Goal: Task Accomplishment & Management: Manage account settings

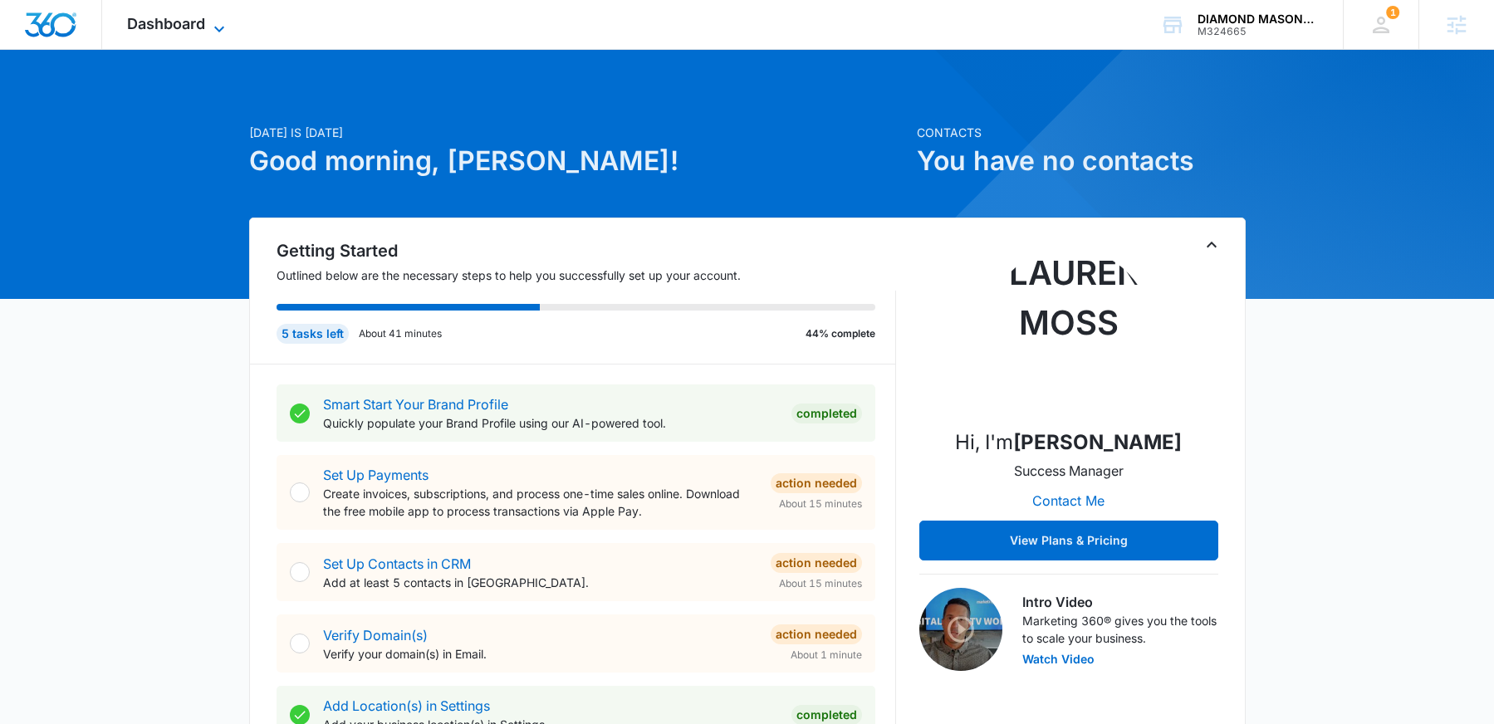
click at [154, 17] on span "Dashboard" at bounding box center [166, 23] width 78 height 17
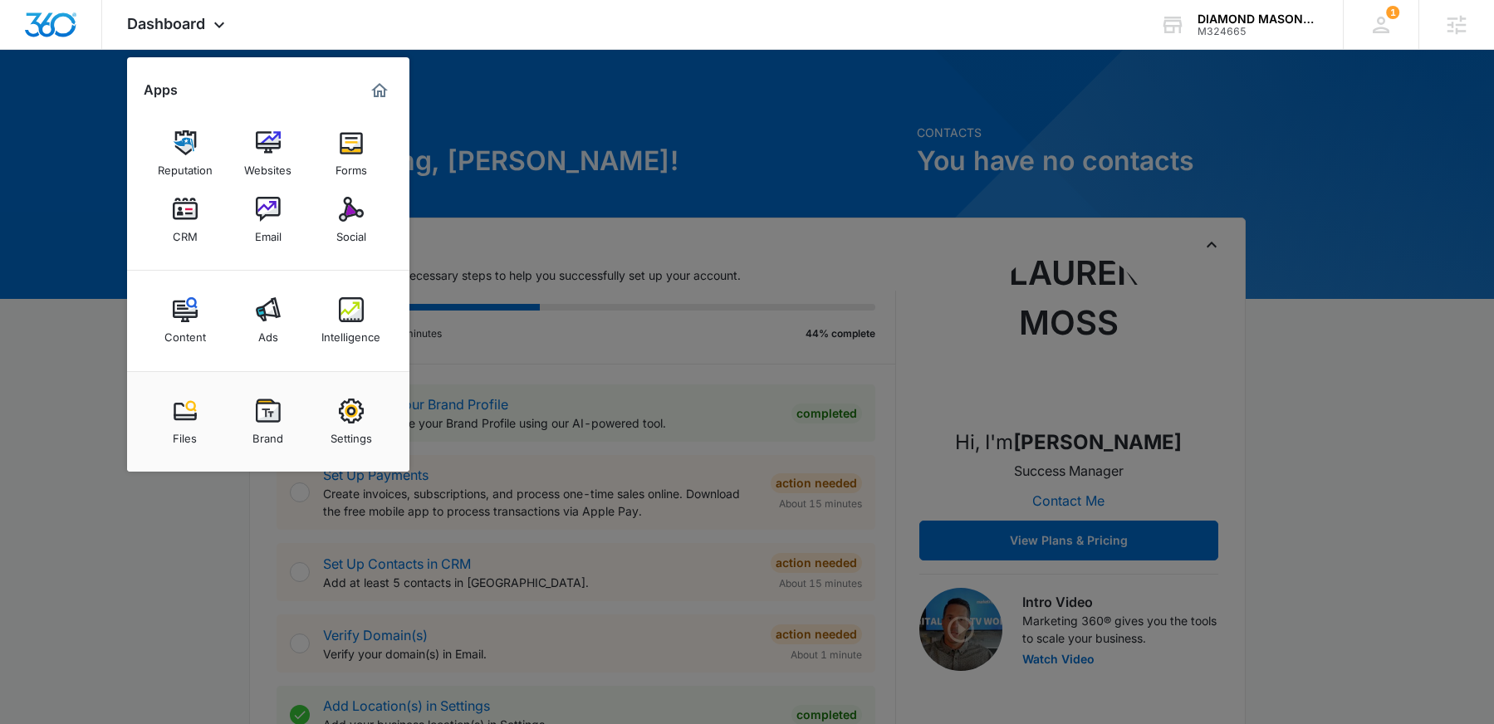
click at [660, 140] on div at bounding box center [747, 362] width 1494 height 724
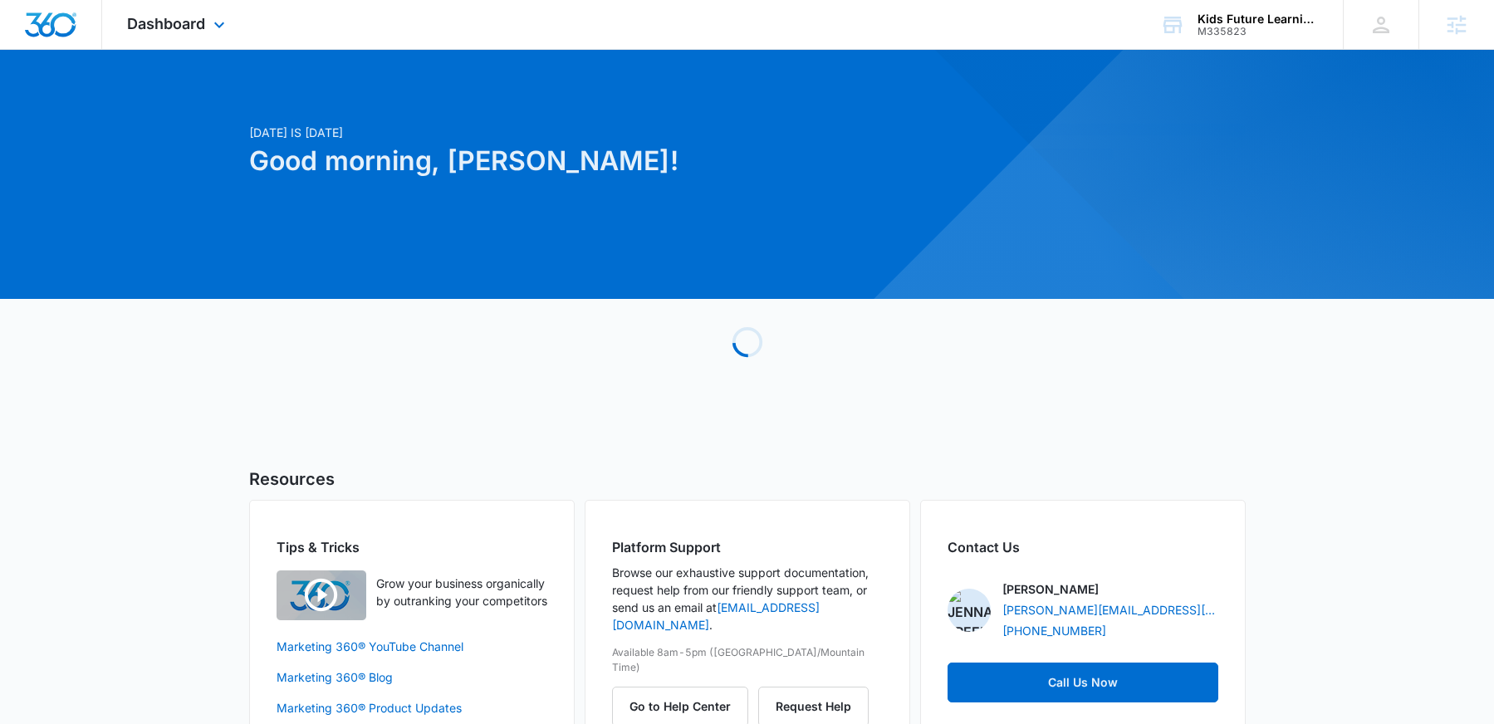
click at [166, 11] on div "Dashboard Apps Reputation Websites Forms CRM Email Social Content Ads Intellige…" at bounding box center [178, 24] width 152 height 49
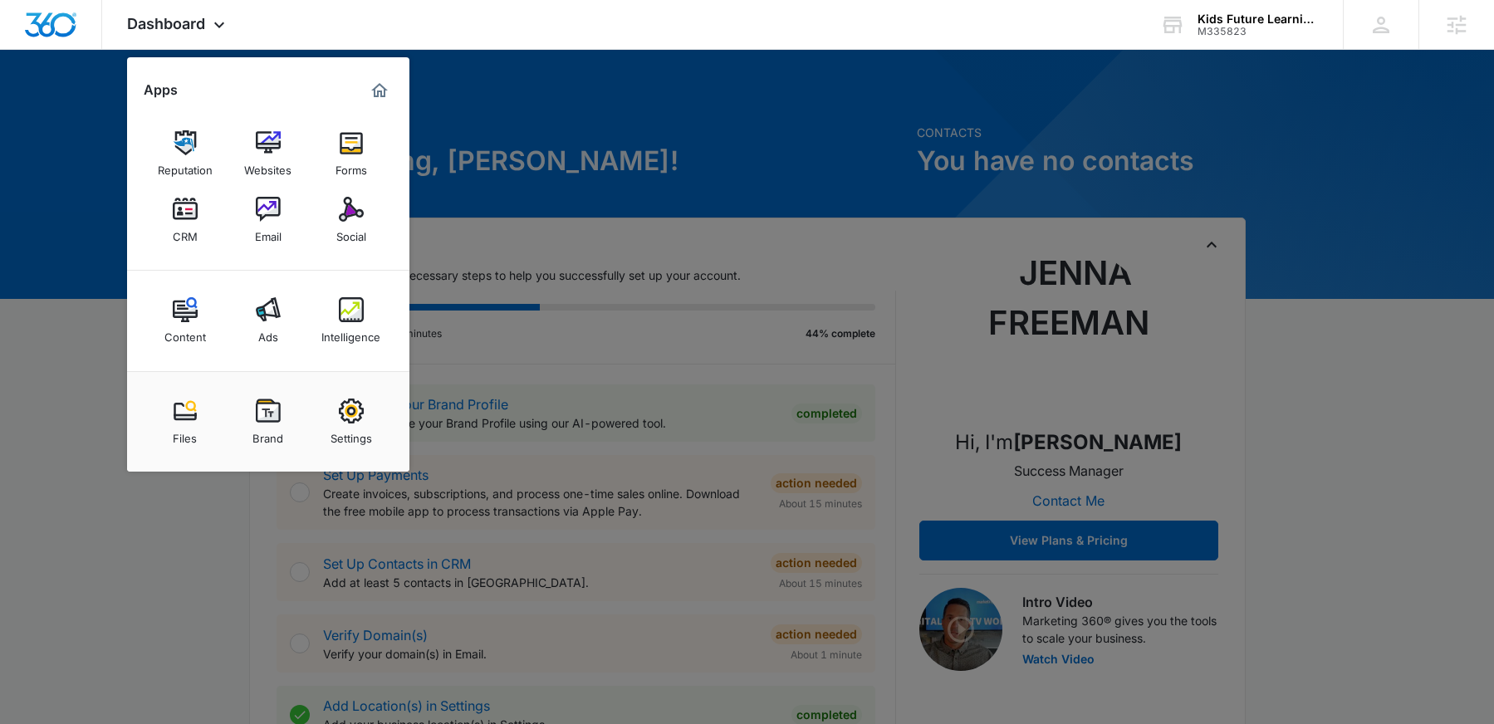
click at [579, 128] on div at bounding box center [747, 362] width 1494 height 724
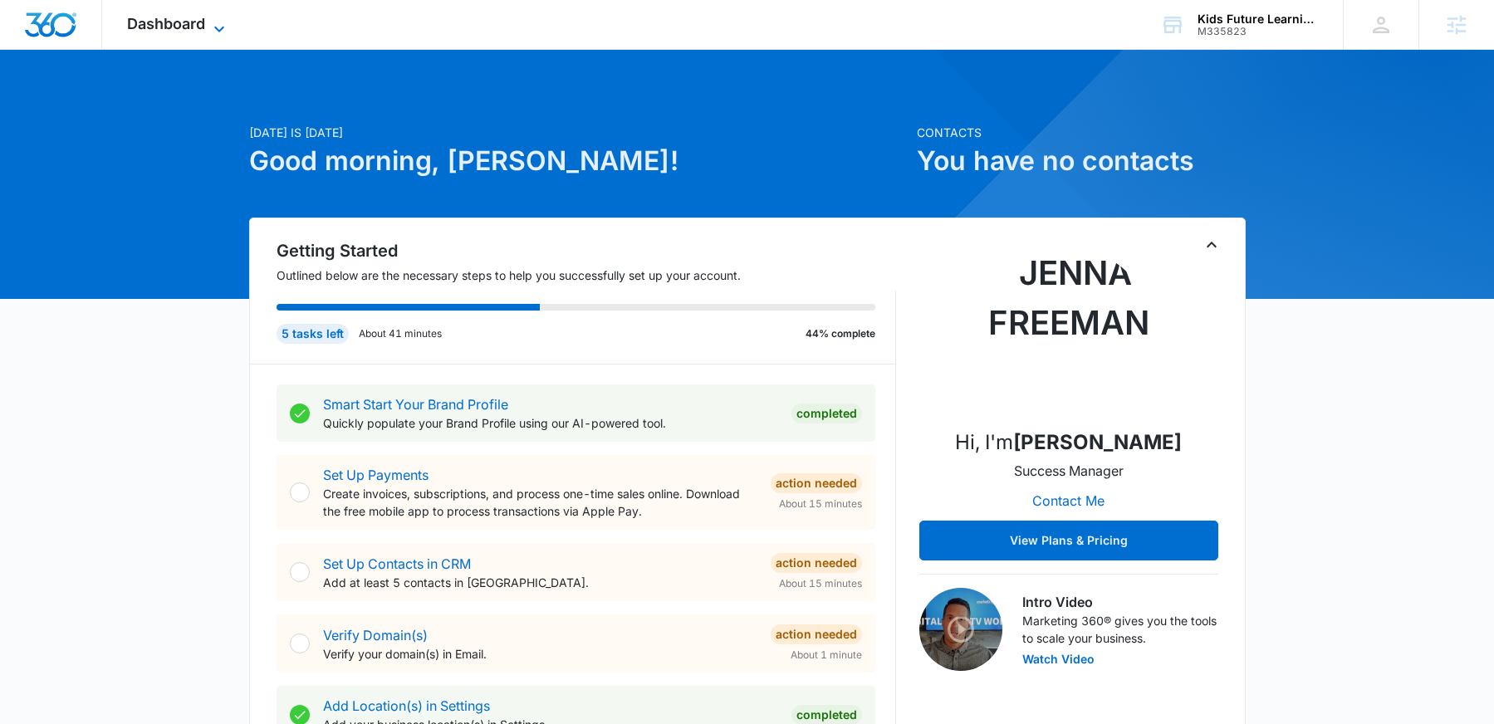
click at [198, 26] on span "Dashboard" at bounding box center [166, 23] width 78 height 17
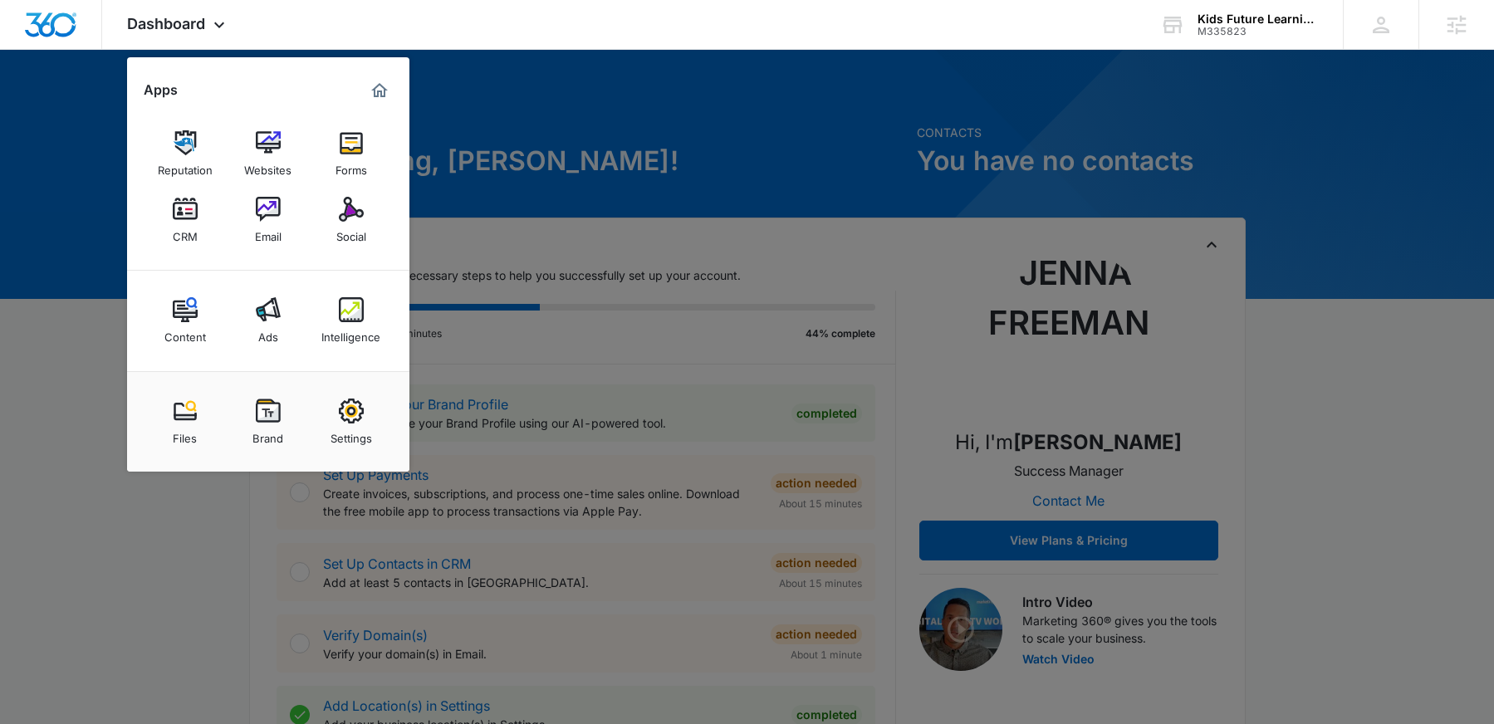
click at [594, 140] on div at bounding box center [747, 362] width 1494 height 724
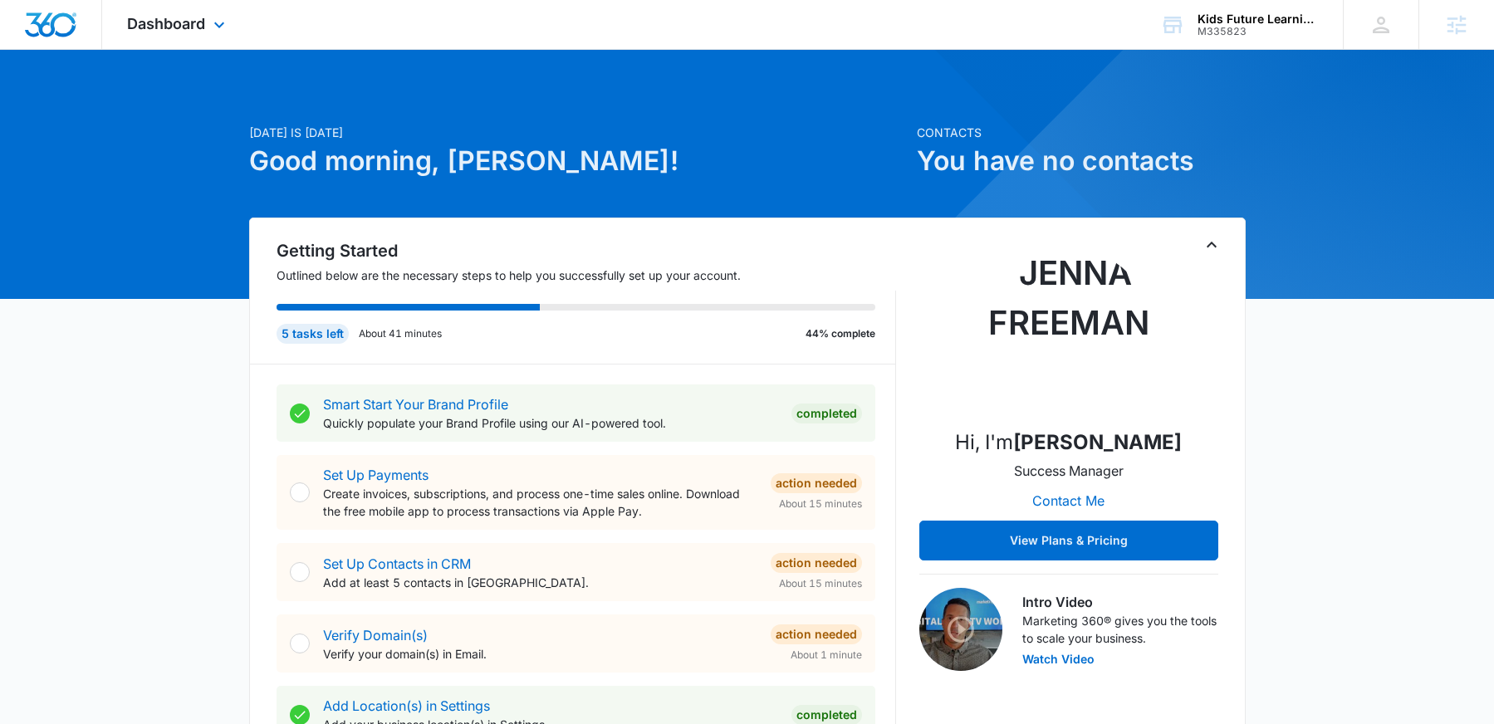
click at [162, 38] on div "Dashboard Apps Reputation Websites Forms CRM Email Social Content Ads Intellige…" at bounding box center [178, 24] width 152 height 49
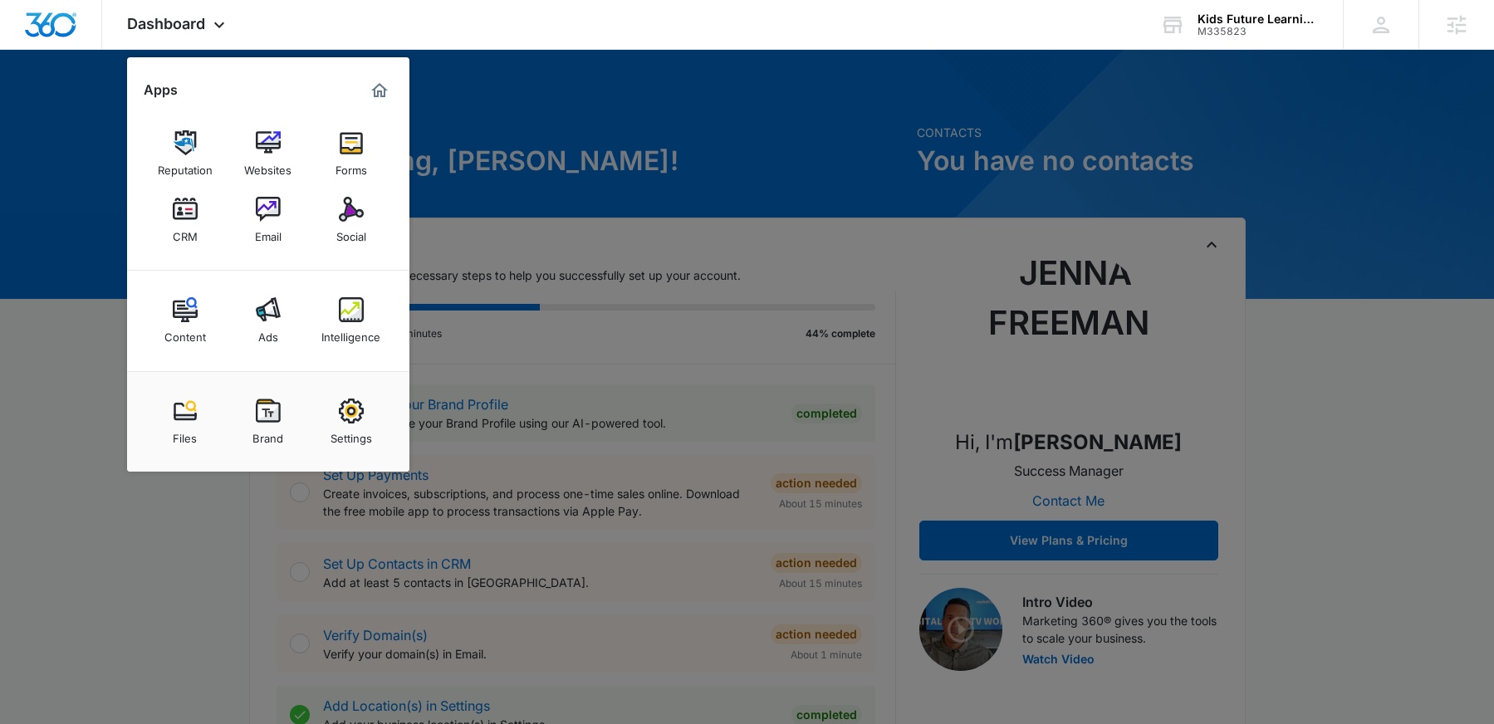
click at [705, 133] on div at bounding box center [747, 362] width 1494 height 724
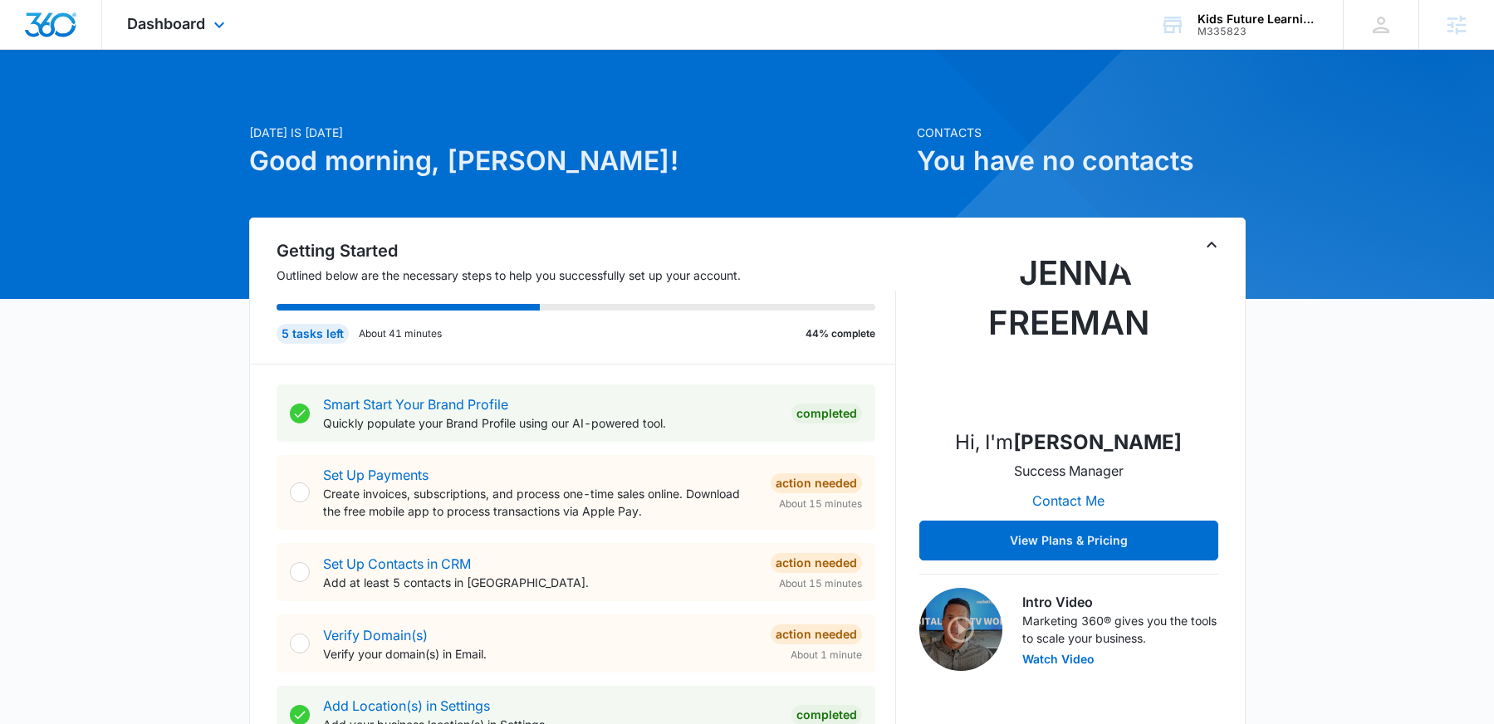
click at [179, 35] on div "Dashboard Apps Reputation Websites Forms CRM Email Social Content Ads Intellige…" at bounding box center [178, 24] width 152 height 49
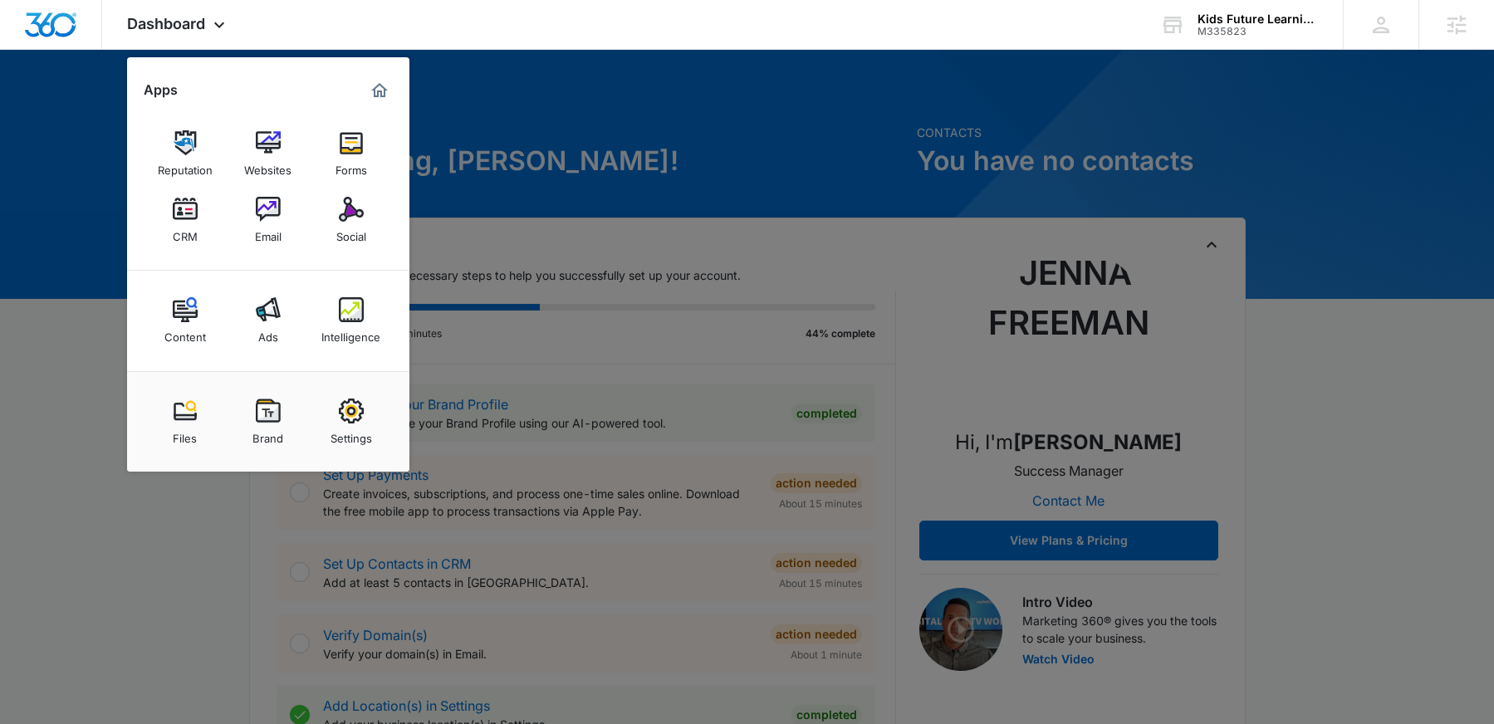
click at [647, 123] on div at bounding box center [747, 362] width 1494 height 724
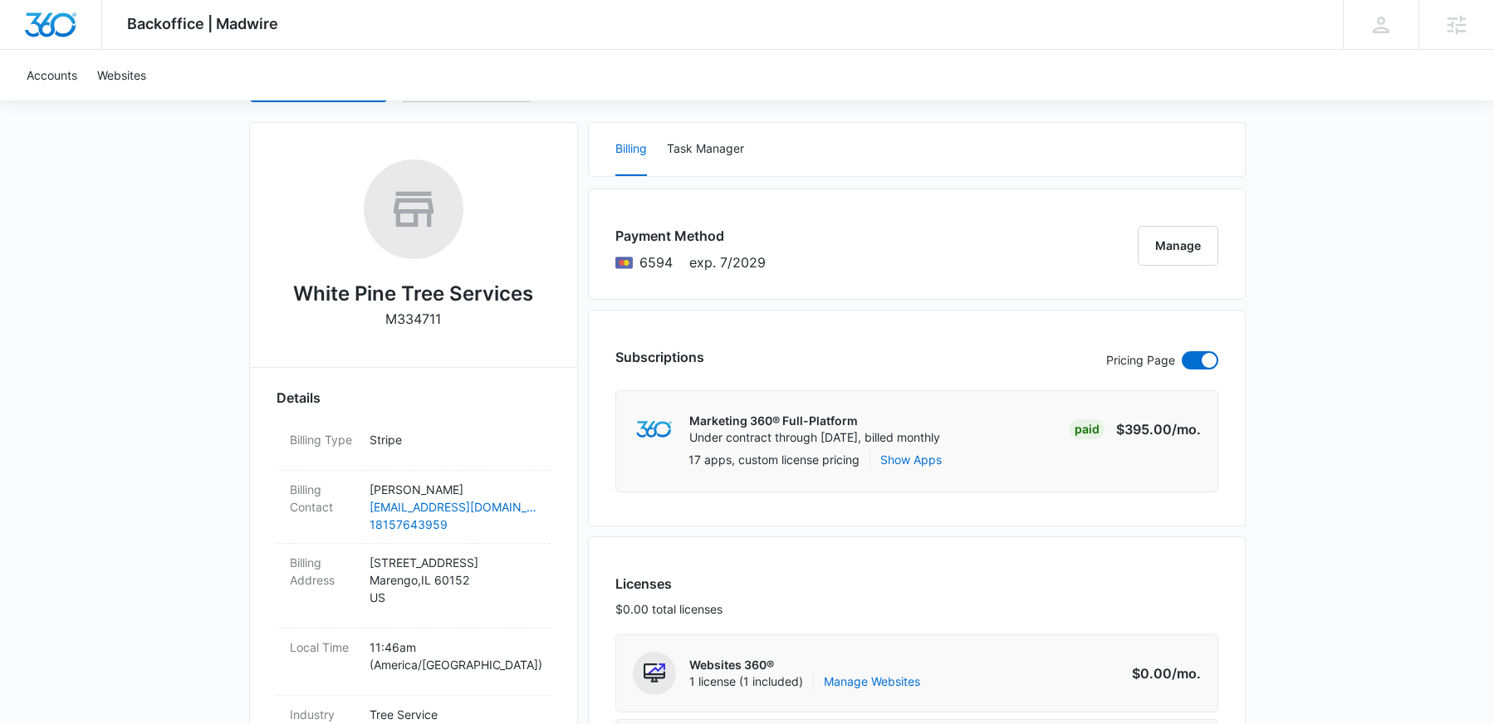
scroll to position [735, 0]
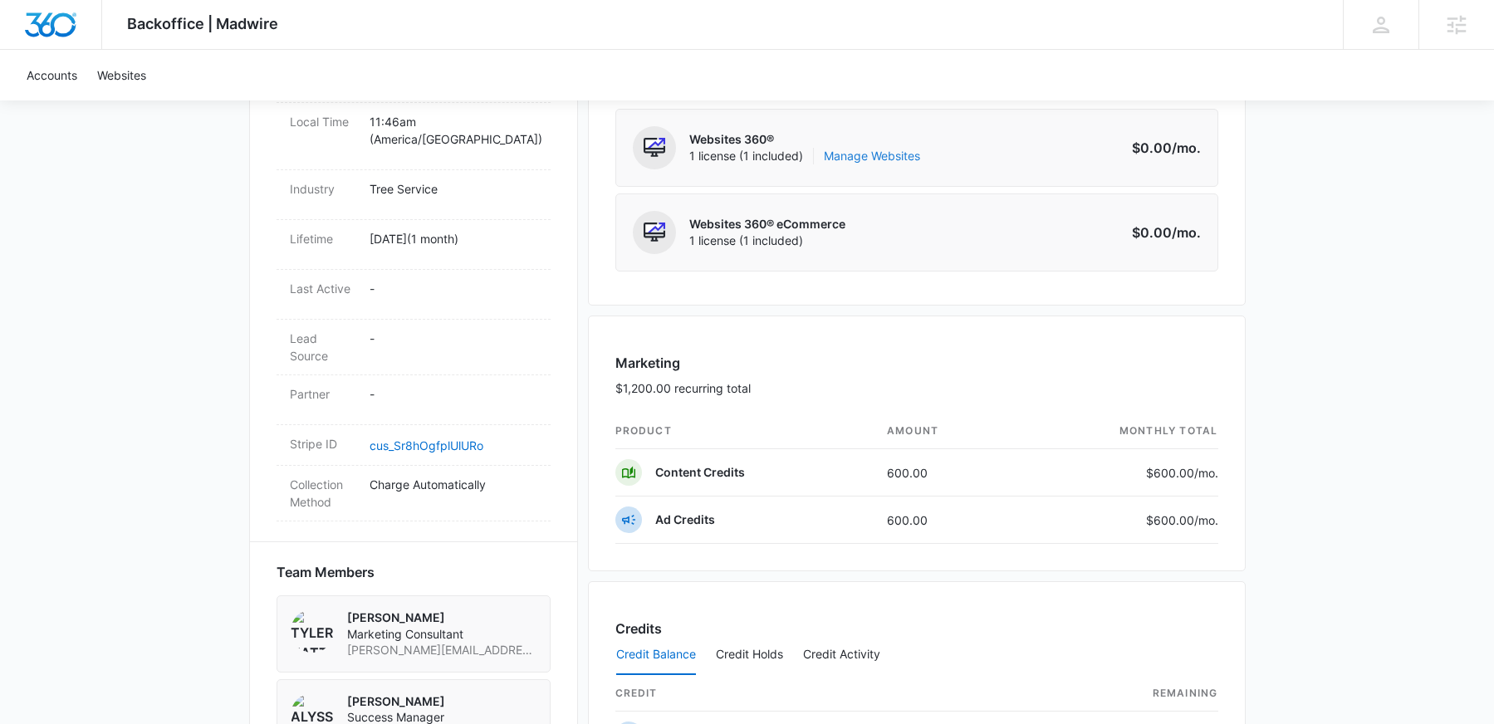
click at [874, 158] on link "Manage Websites" at bounding box center [872, 156] width 96 height 17
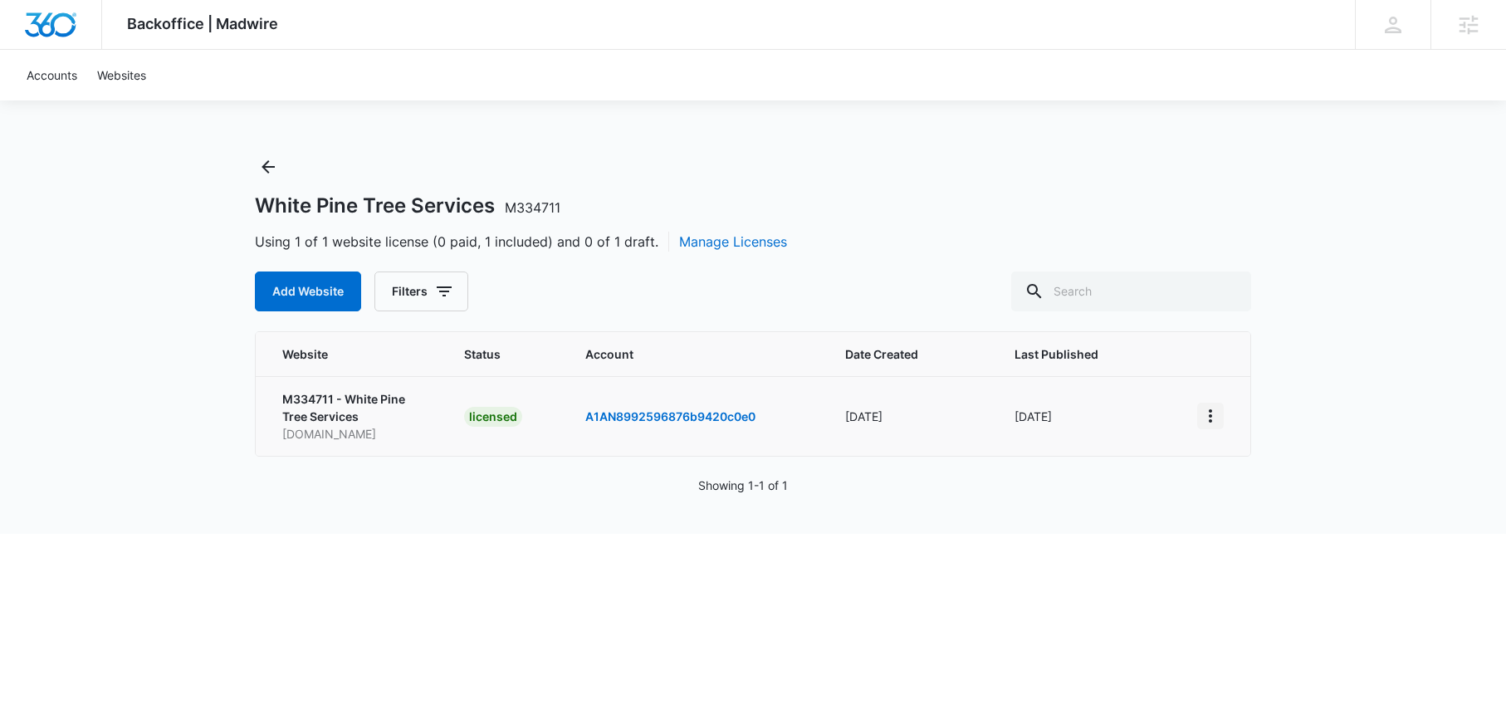
click at [1215, 418] on icon "View More" at bounding box center [1211, 416] width 20 height 20
click at [972, 473] on div "White Pine Tree Services M334711 Using 1 of 1 website license (0 paid, 1 includ…" at bounding box center [753, 344] width 997 height 380
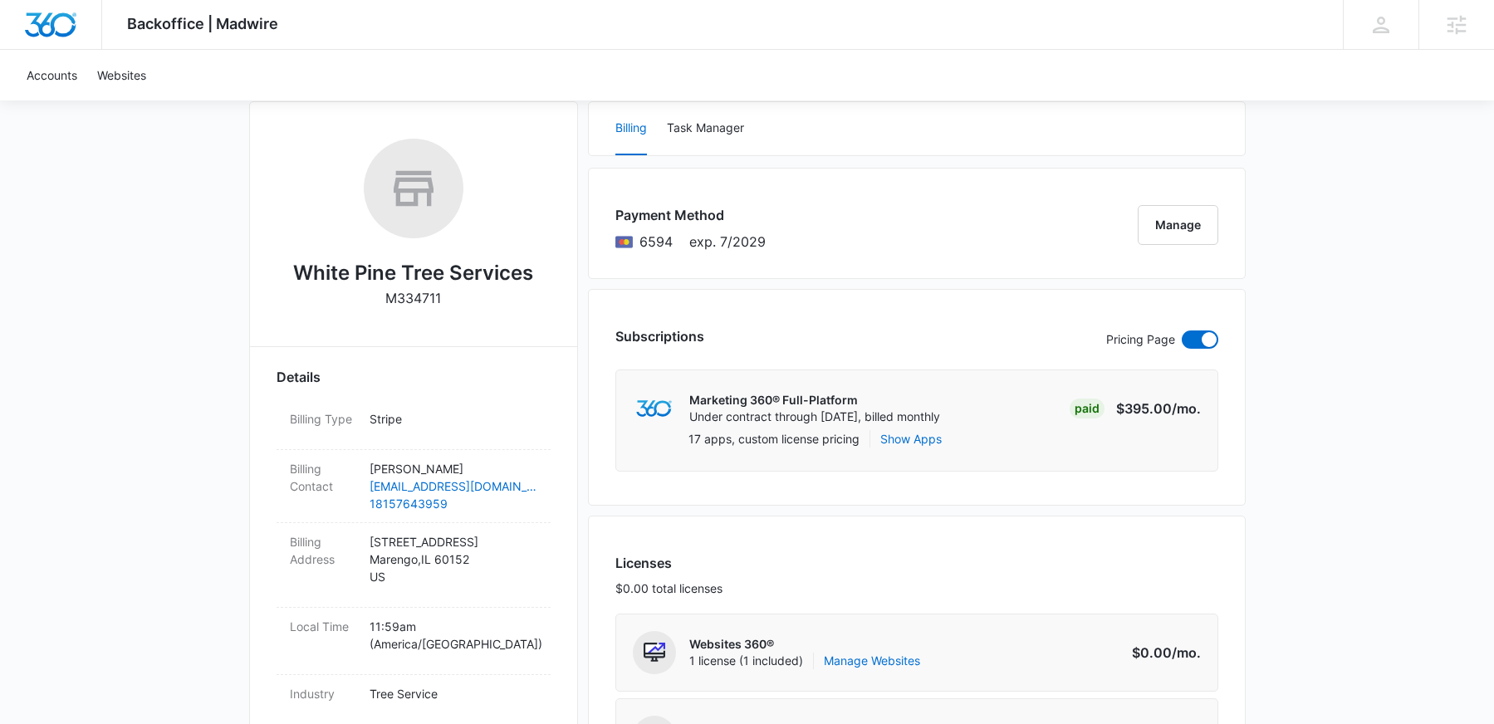
scroll to position [39, 0]
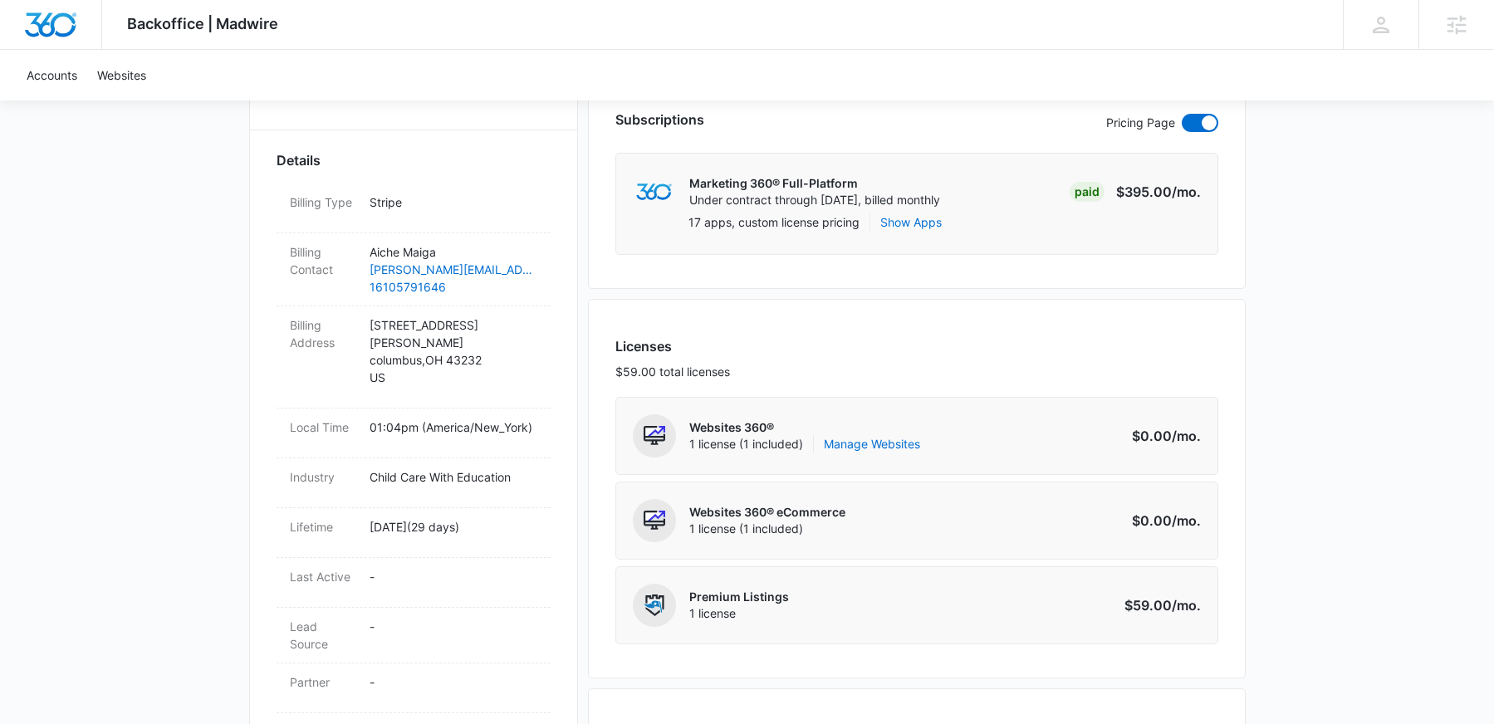
scroll to position [464, 0]
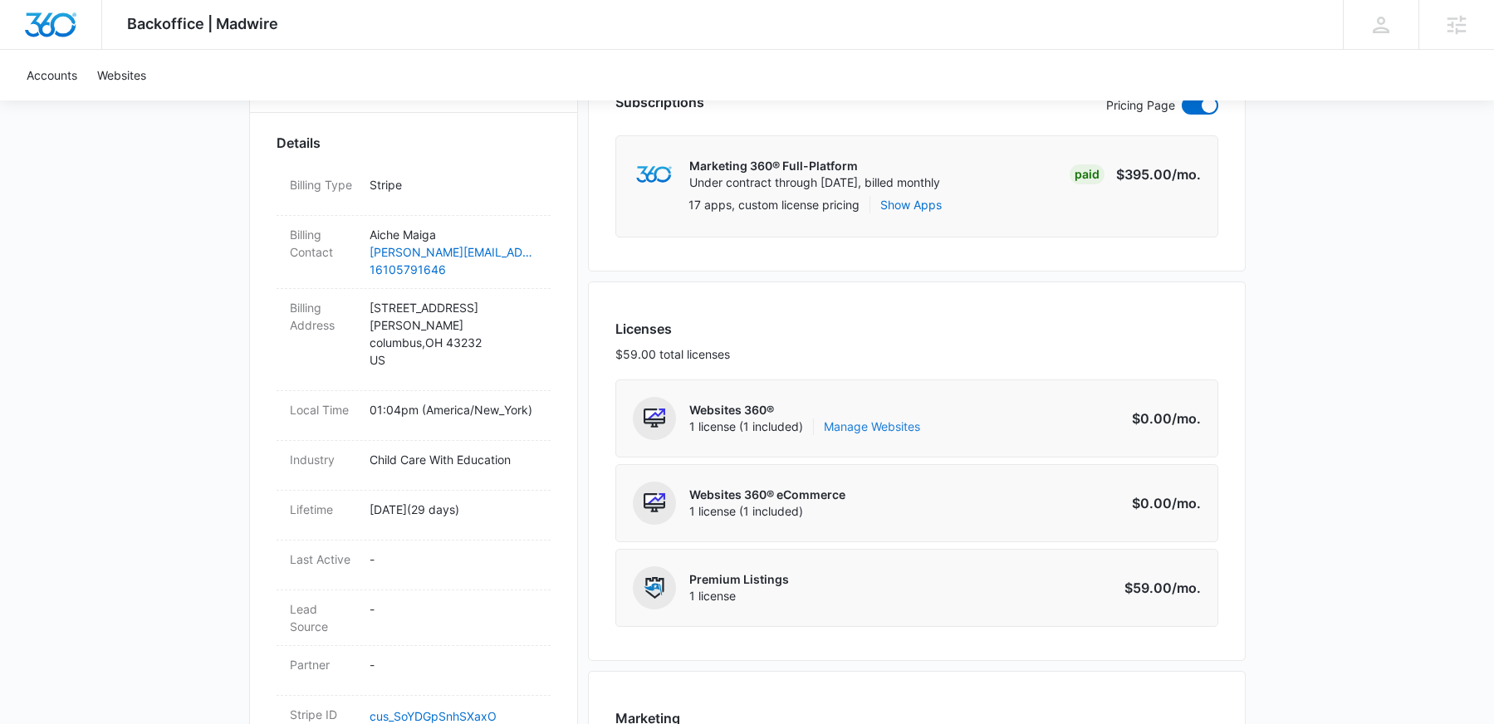
click at [894, 424] on link "Manage Websites" at bounding box center [872, 427] width 96 height 17
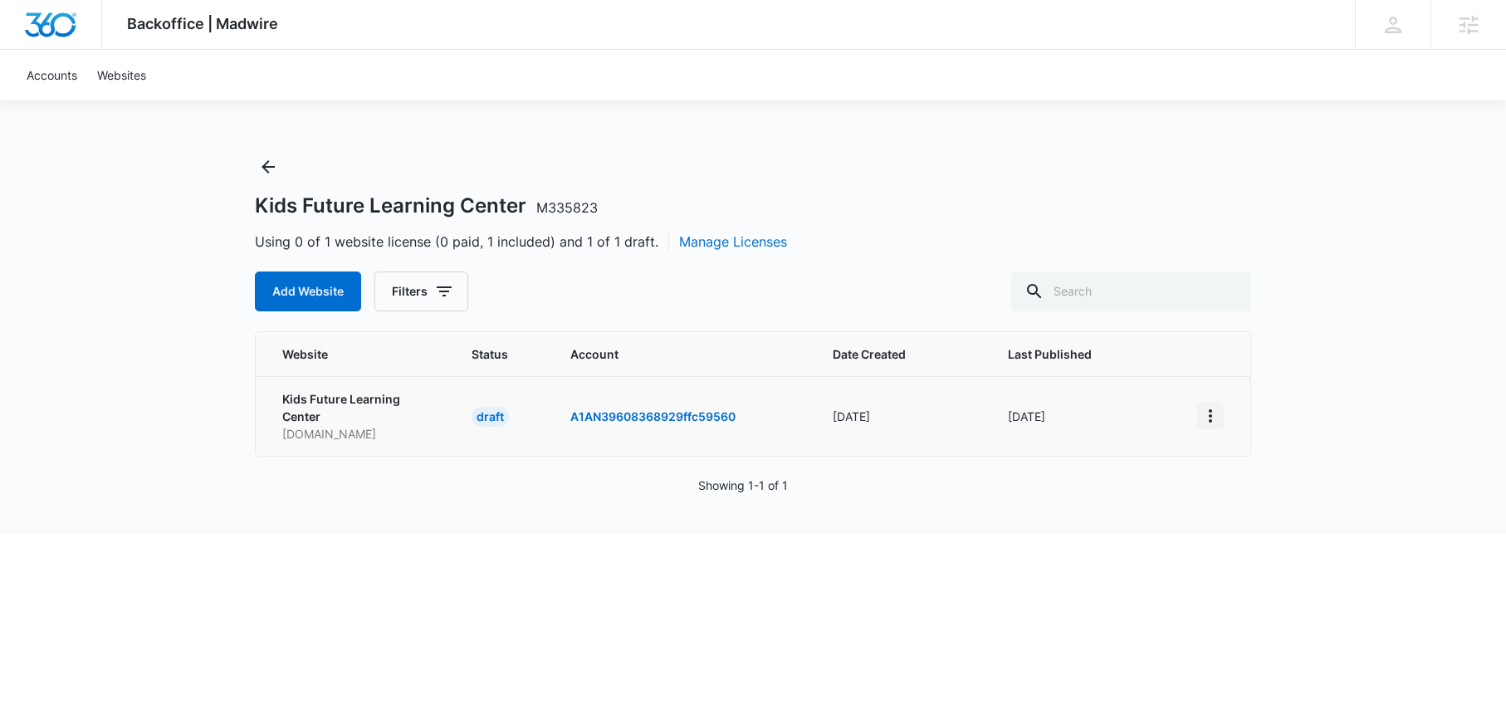
click at [1212, 418] on icon "View More" at bounding box center [1211, 416] width 20 height 20
click at [1241, 541] on div "Activate Draft" at bounding box center [1268, 537] width 100 height 12
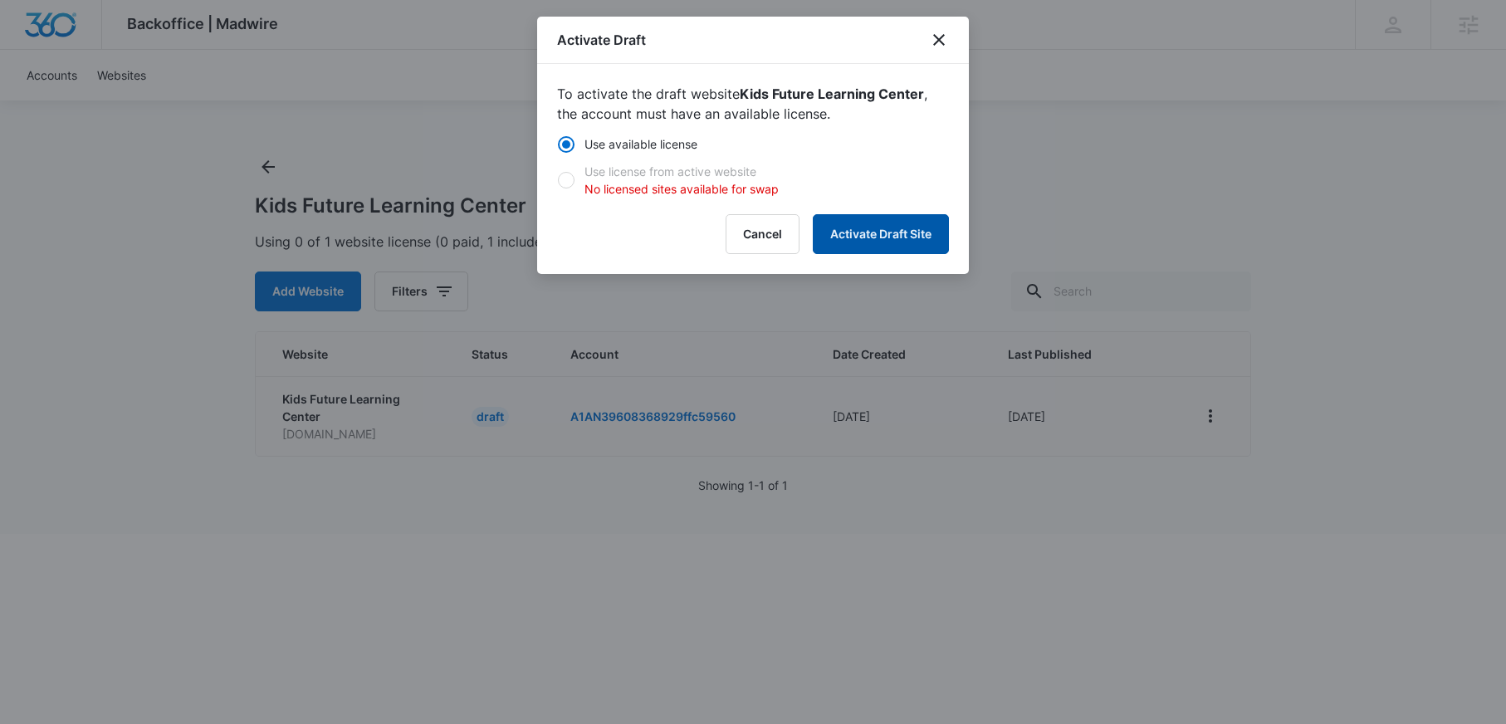
click at [904, 235] on button "Activate Draft Site" at bounding box center [881, 234] width 136 height 40
